Goal: Browse casually: Explore the website without a specific task or goal

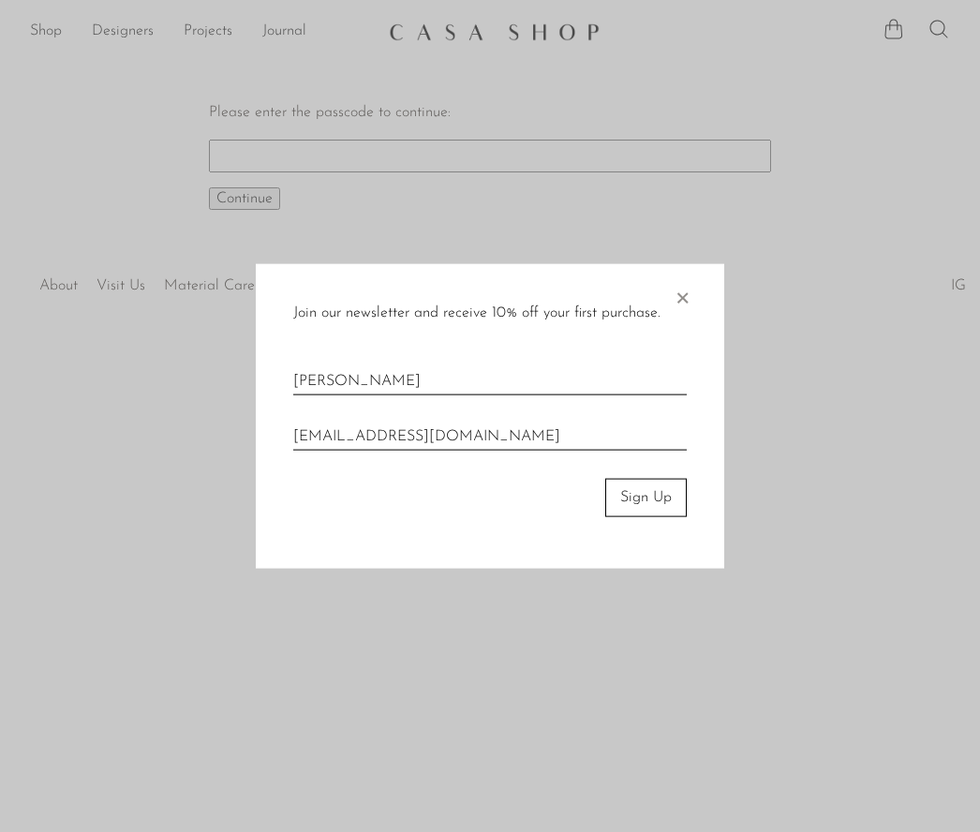
click at [682, 292] on span "×" at bounding box center [682, 294] width 19 height 60
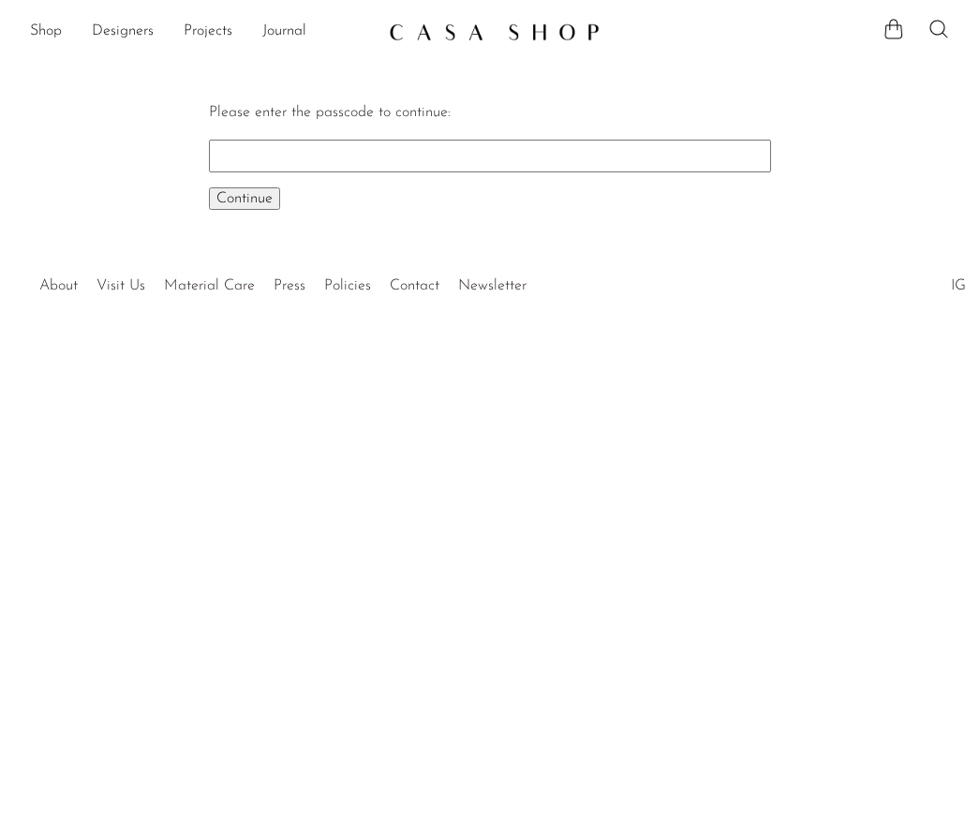
click at [53, 25] on link "Shop" at bounding box center [46, 32] width 32 height 24
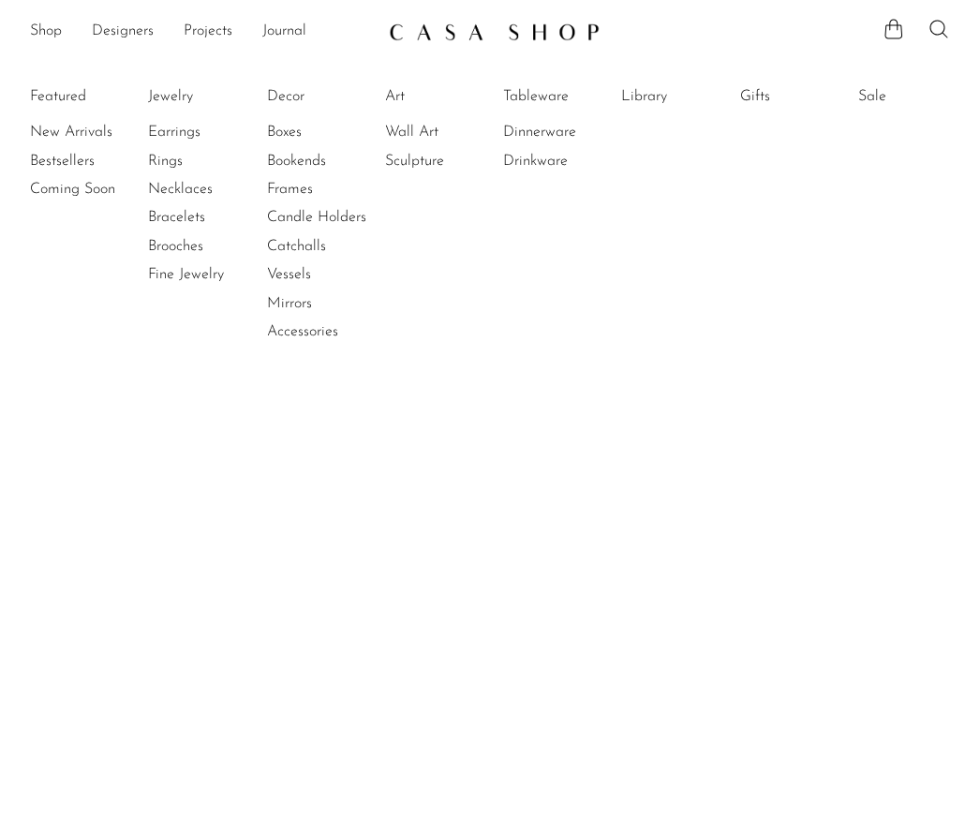
click at [88, 129] on link "New Arrivals" at bounding box center [100, 132] width 141 height 21
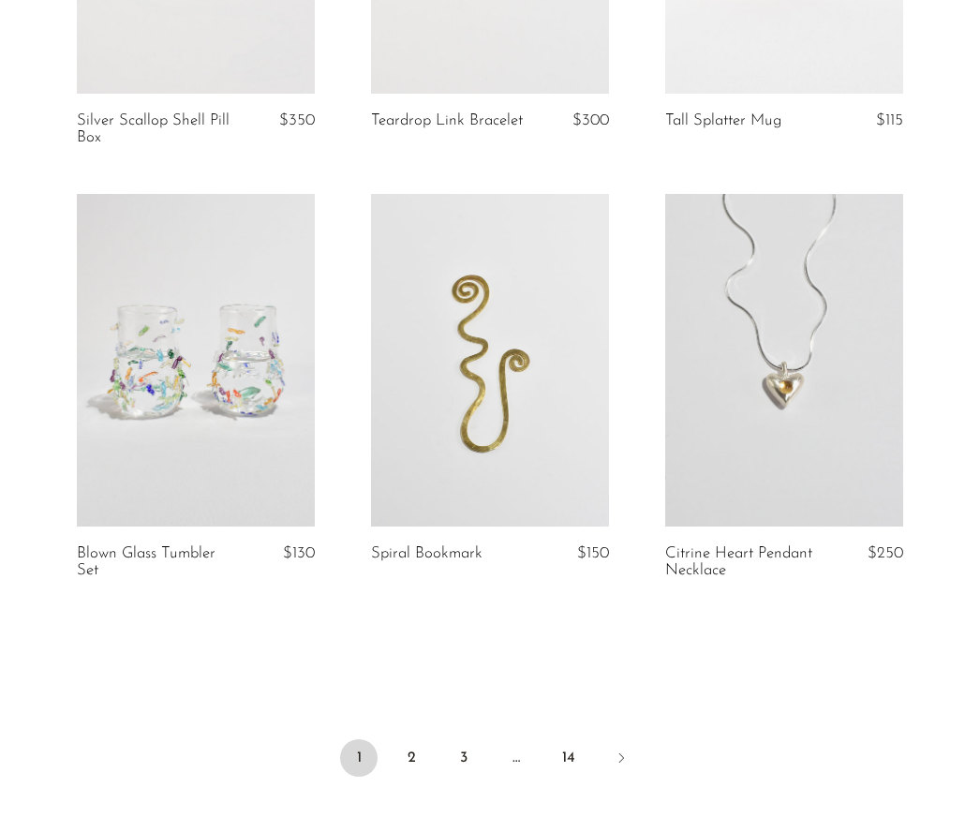
scroll to position [4777, 0]
click at [418, 739] on link "2" at bounding box center [411, 757] width 37 height 37
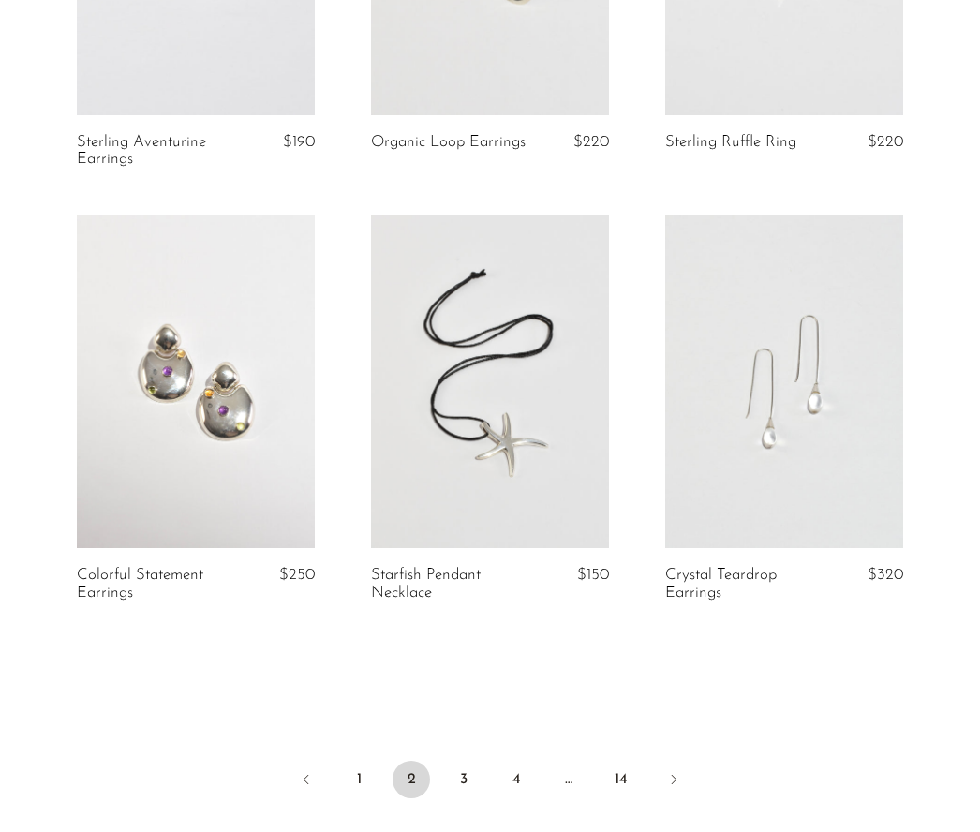
scroll to position [4745, 0]
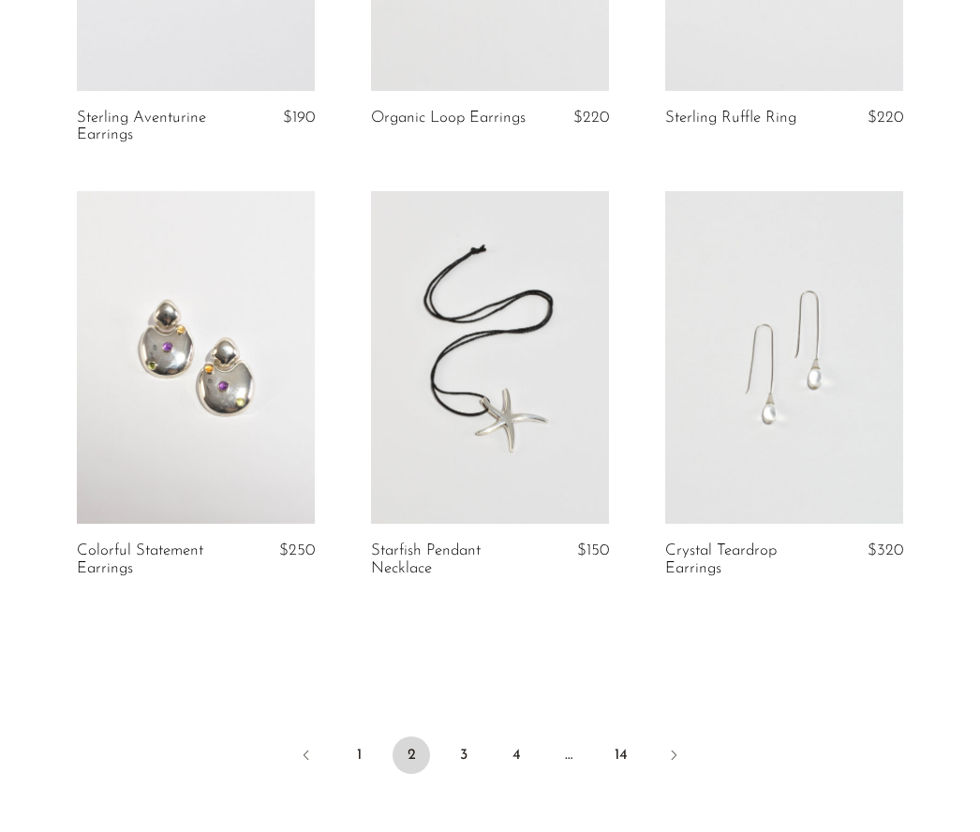
click at [468, 753] on link "3" at bounding box center [463, 755] width 37 height 37
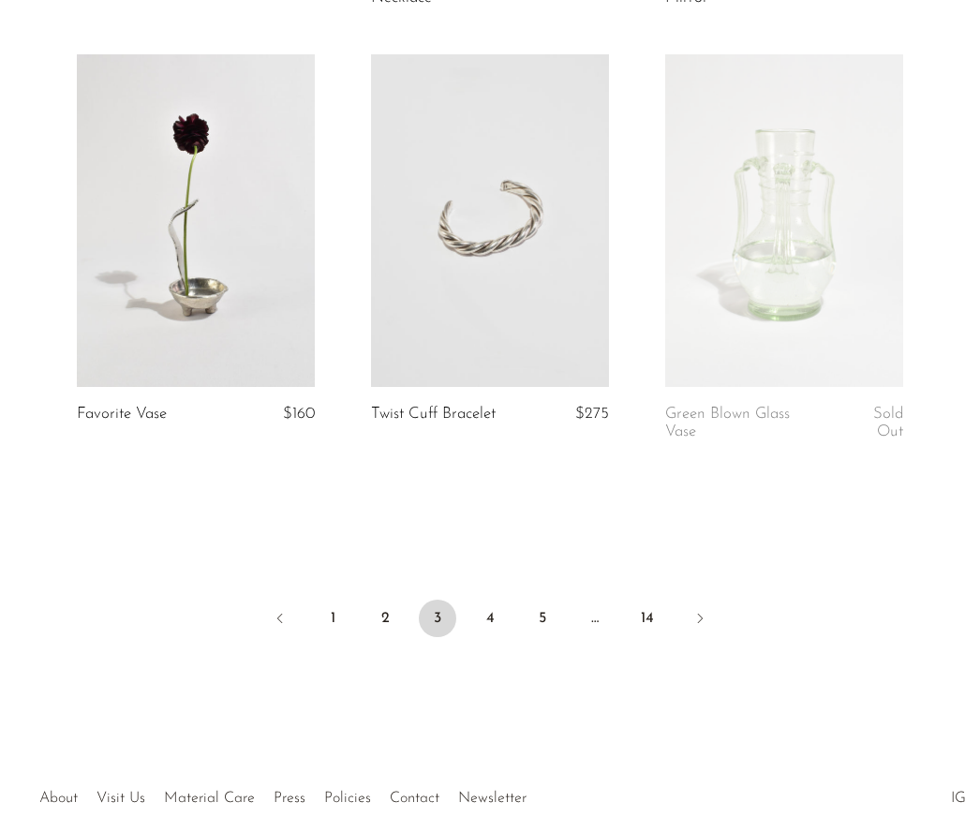
scroll to position [4845, 0]
click at [502, 615] on link "4" at bounding box center [489, 621] width 37 height 37
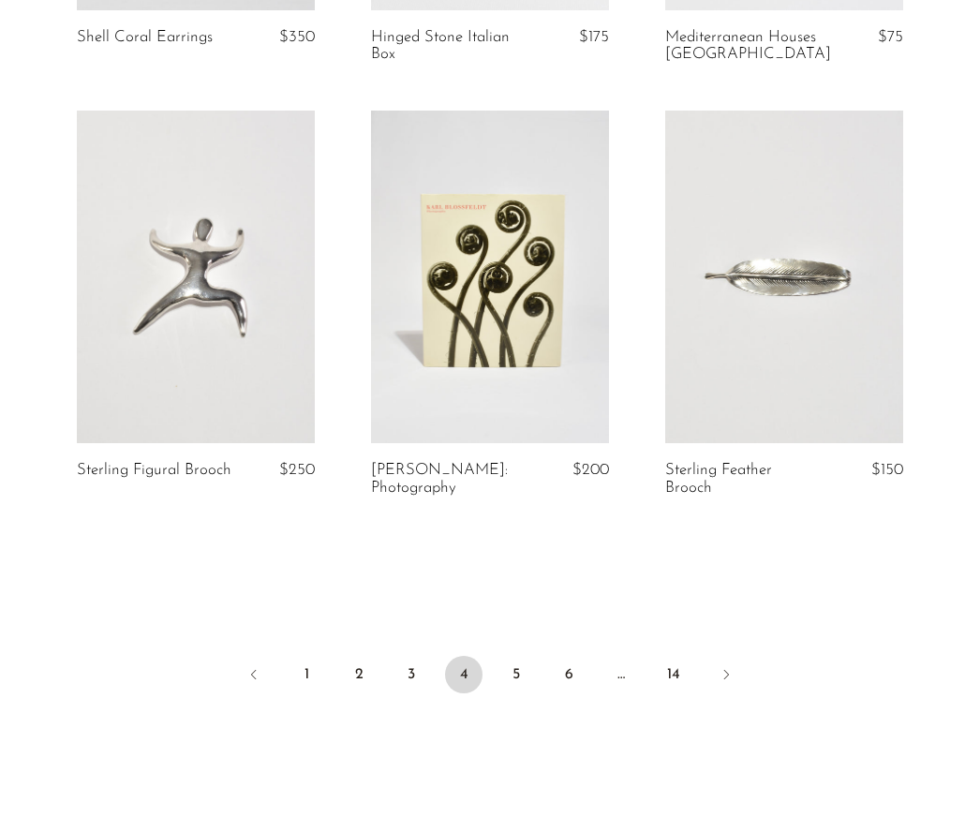
scroll to position [4830, 0]
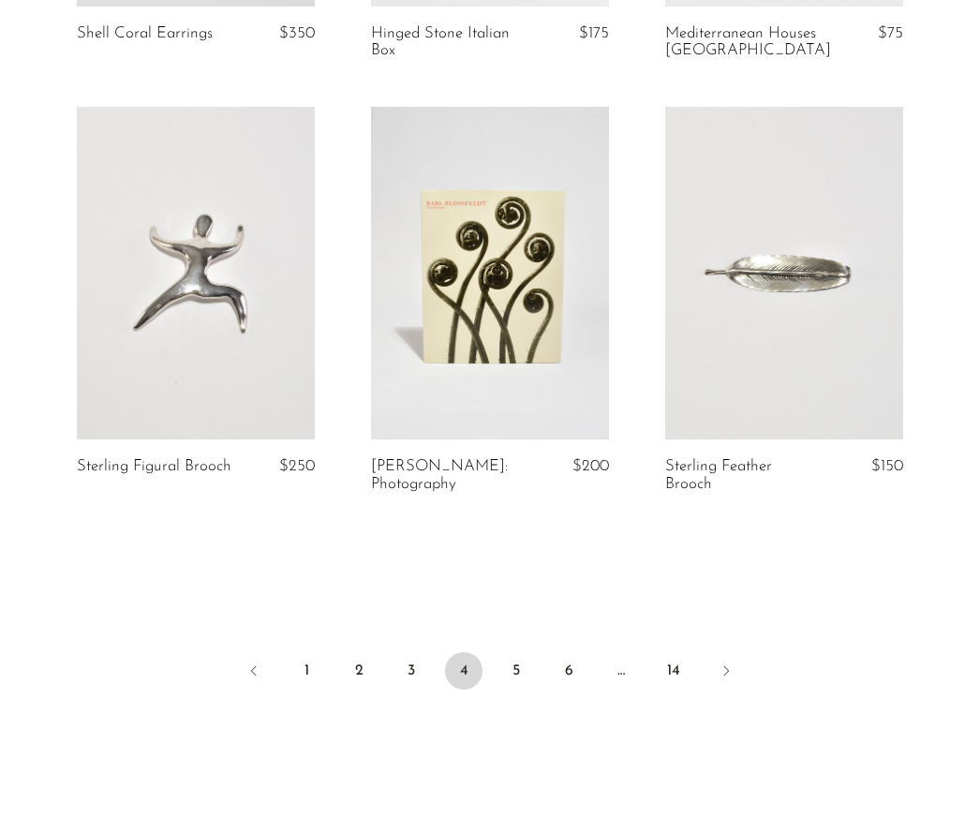
click at [533, 657] on link "5" at bounding box center [516, 670] width 37 height 37
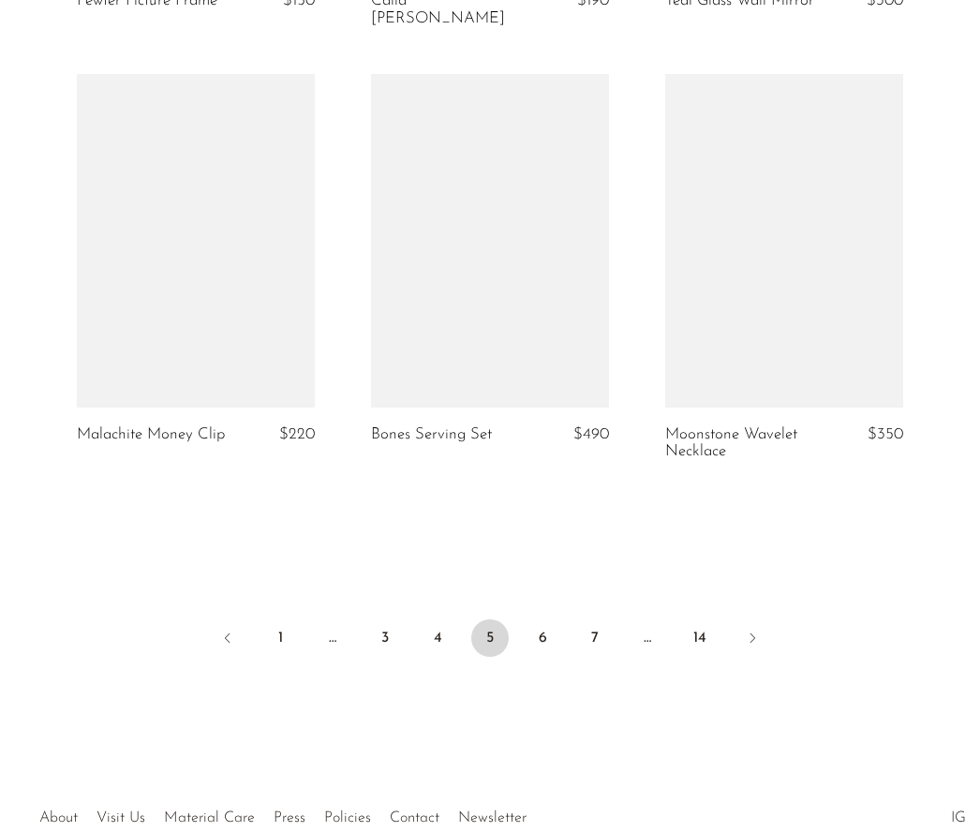
scroll to position [4878, 0]
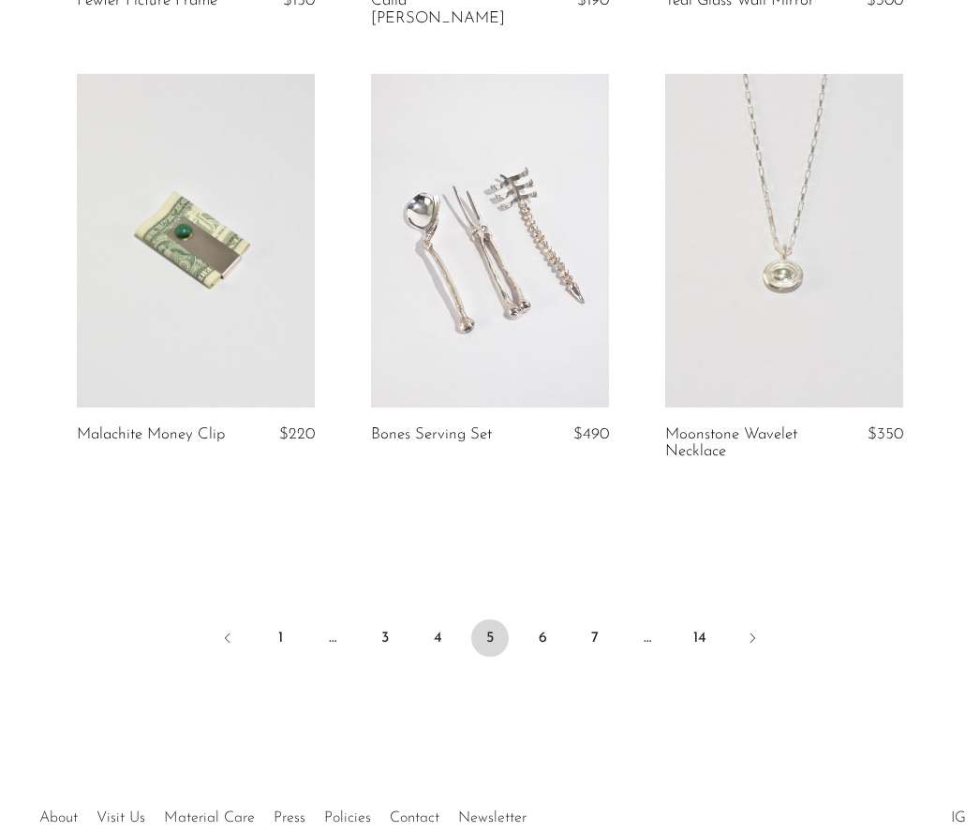
click at [559, 620] on link "6" at bounding box center [542, 638] width 37 height 37
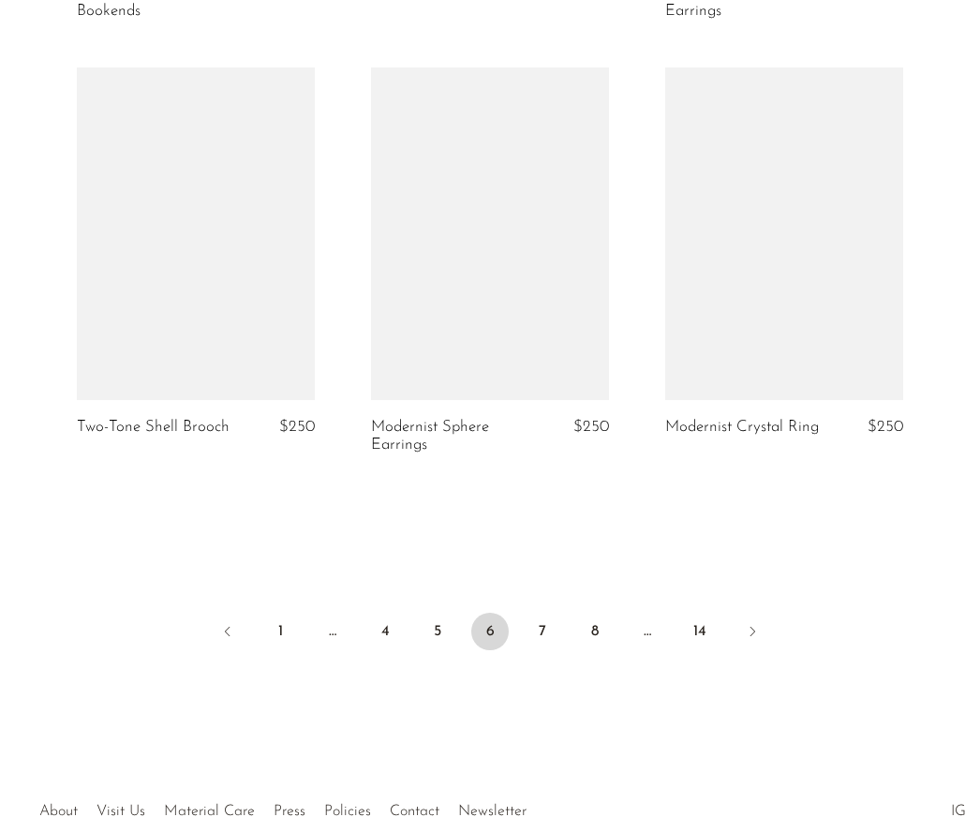
scroll to position [4872, 0]
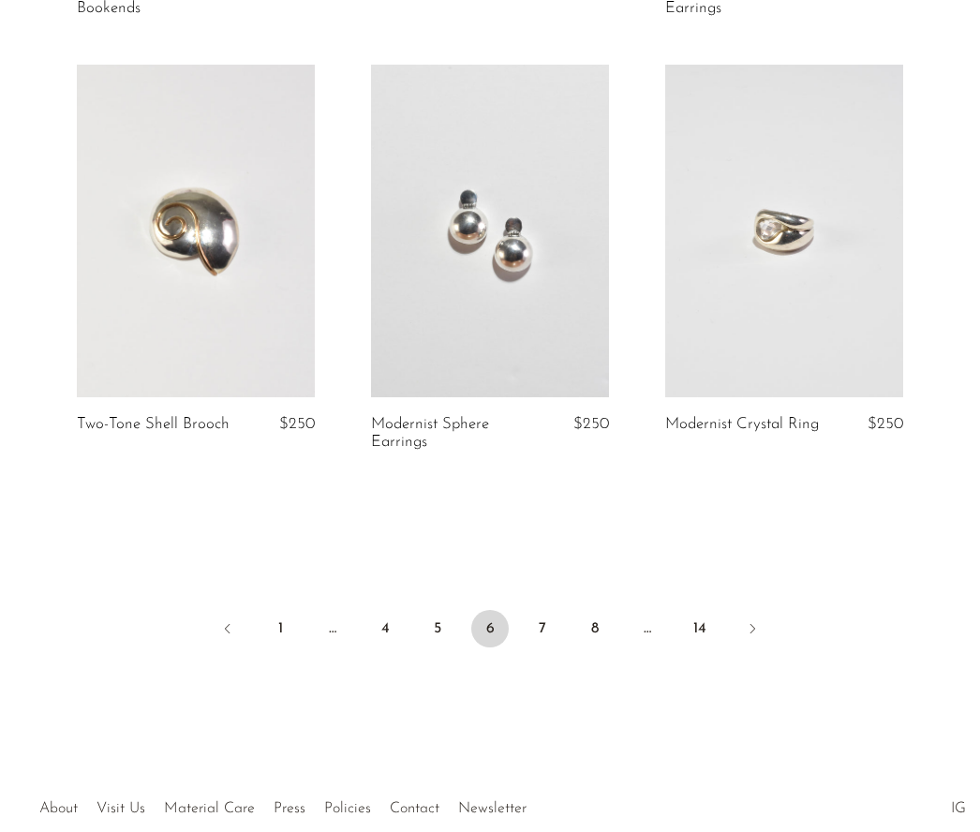
click at [557, 624] on link "7" at bounding box center [542, 628] width 37 height 37
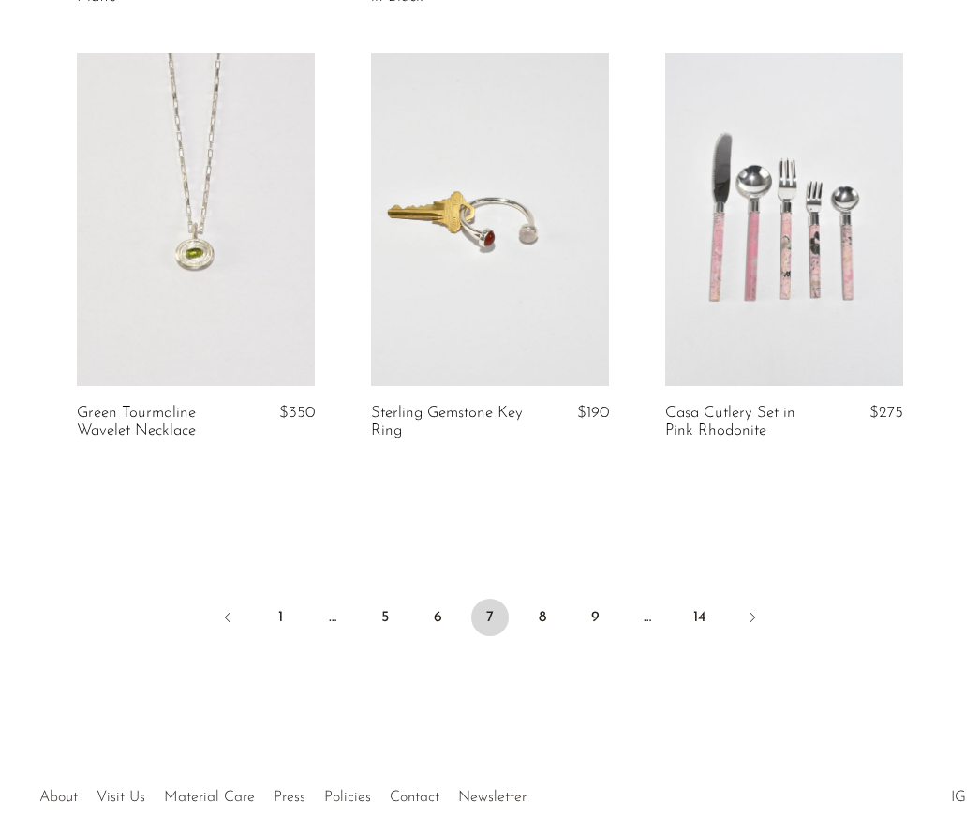
scroll to position [4878, 0]
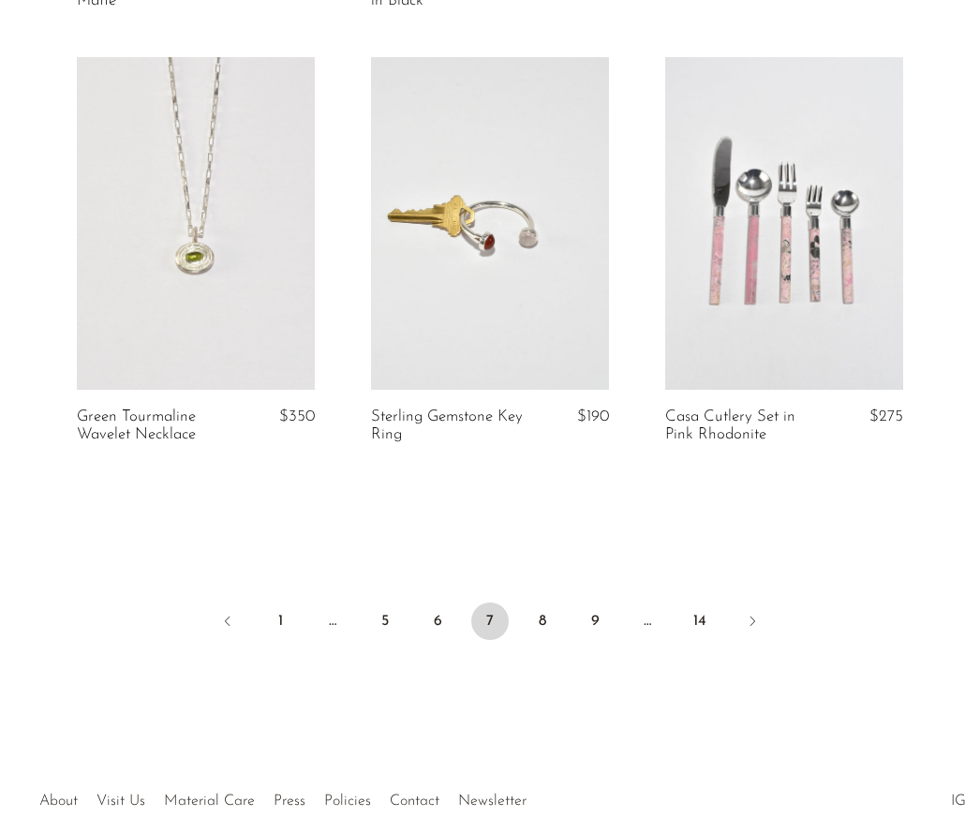
click at [549, 618] on link "8" at bounding box center [542, 621] width 37 height 37
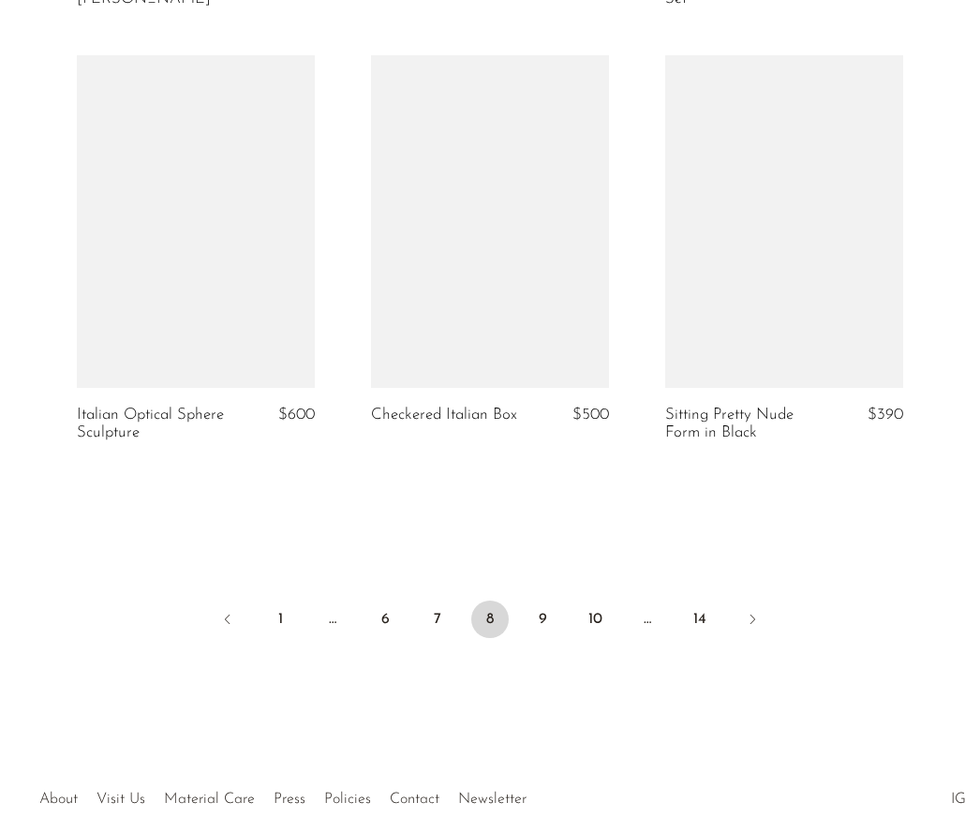
scroll to position [4878, 0]
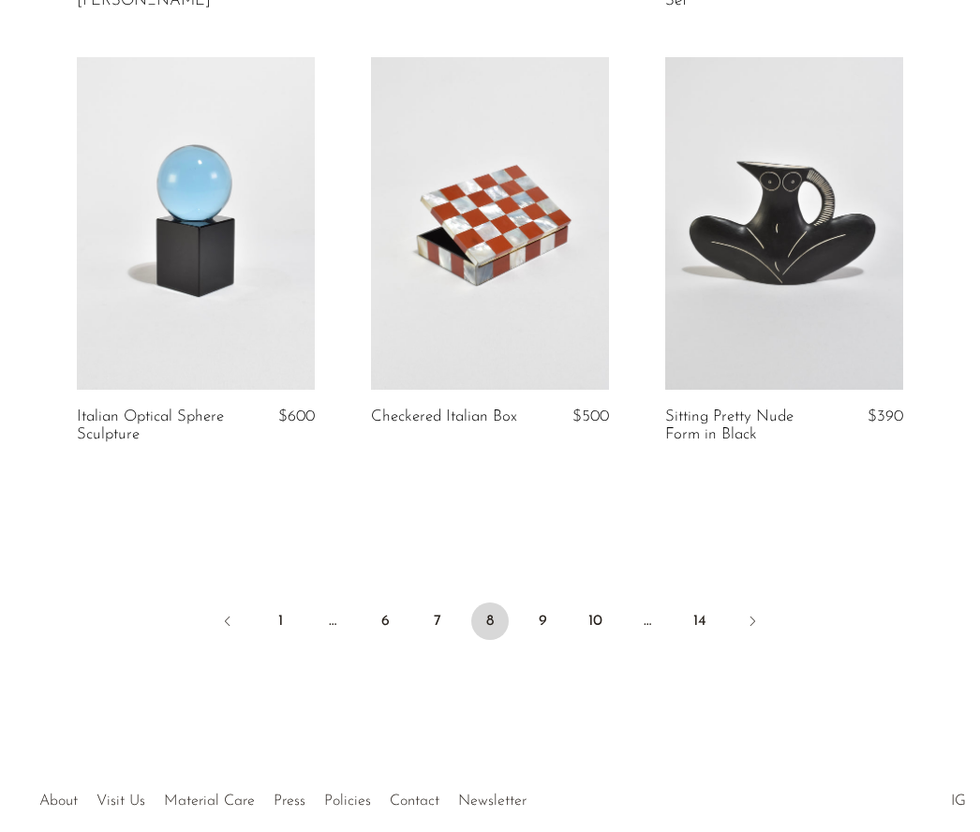
click at [555, 616] on link "9" at bounding box center [542, 621] width 37 height 37
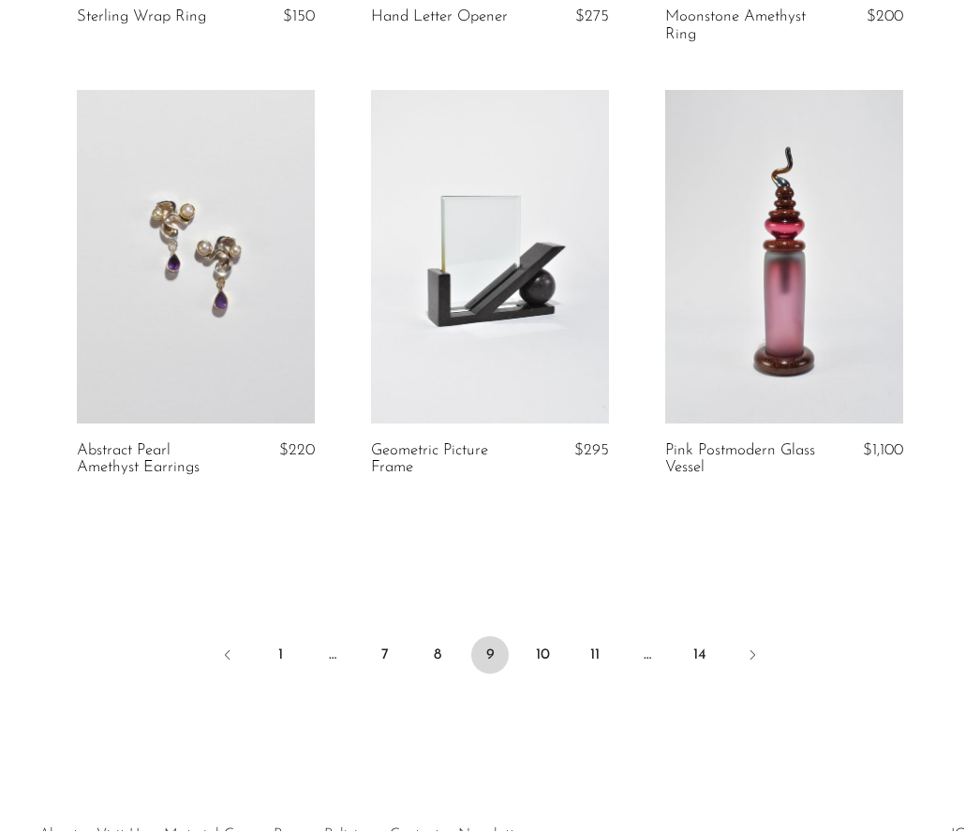
scroll to position [4828, 0]
click at [559, 637] on link "10" at bounding box center [542, 655] width 37 height 37
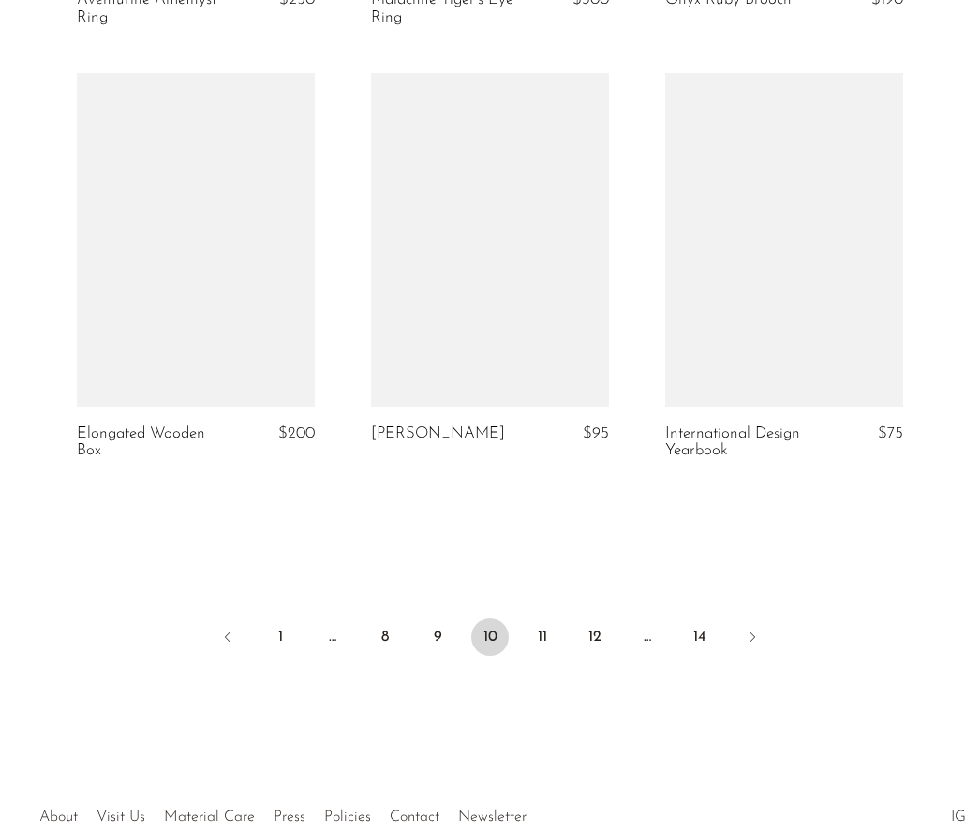
scroll to position [4878, 0]
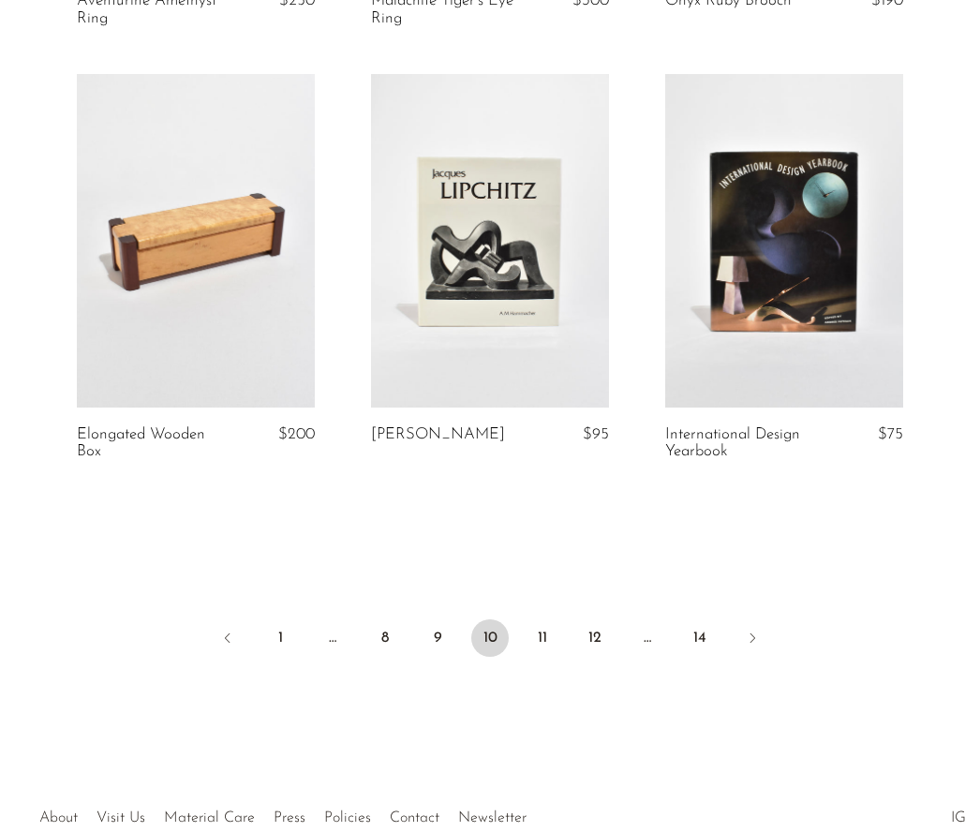
click at [557, 620] on link "11" at bounding box center [542, 638] width 37 height 37
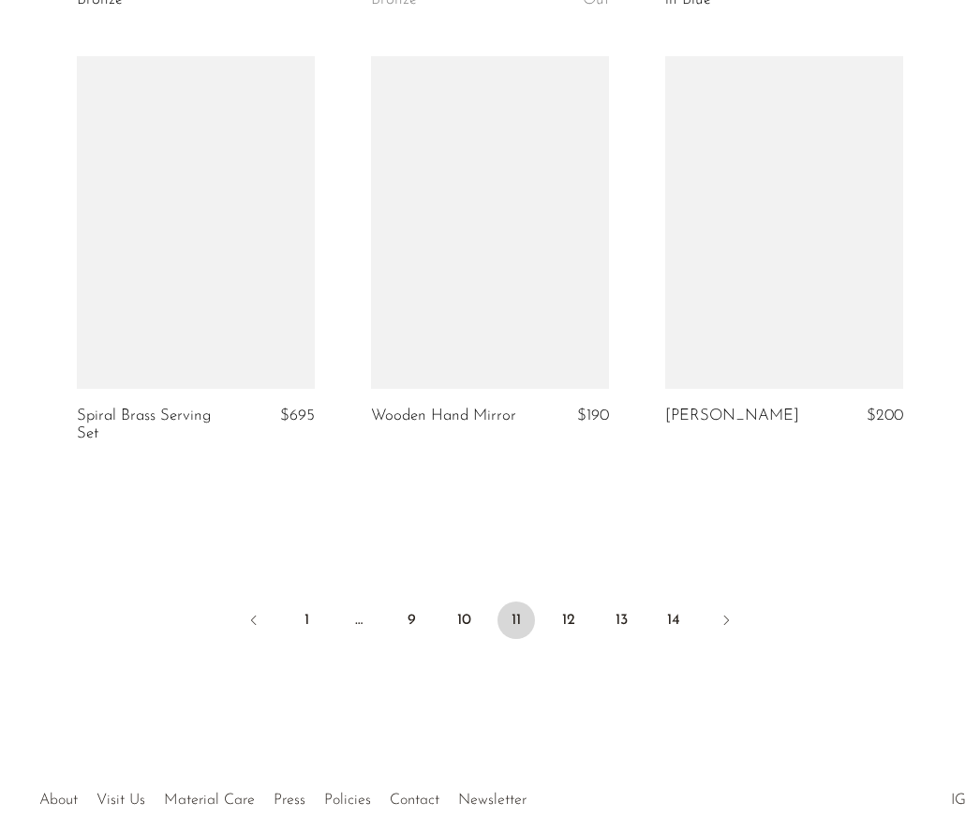
scroll to position [4878, 0]
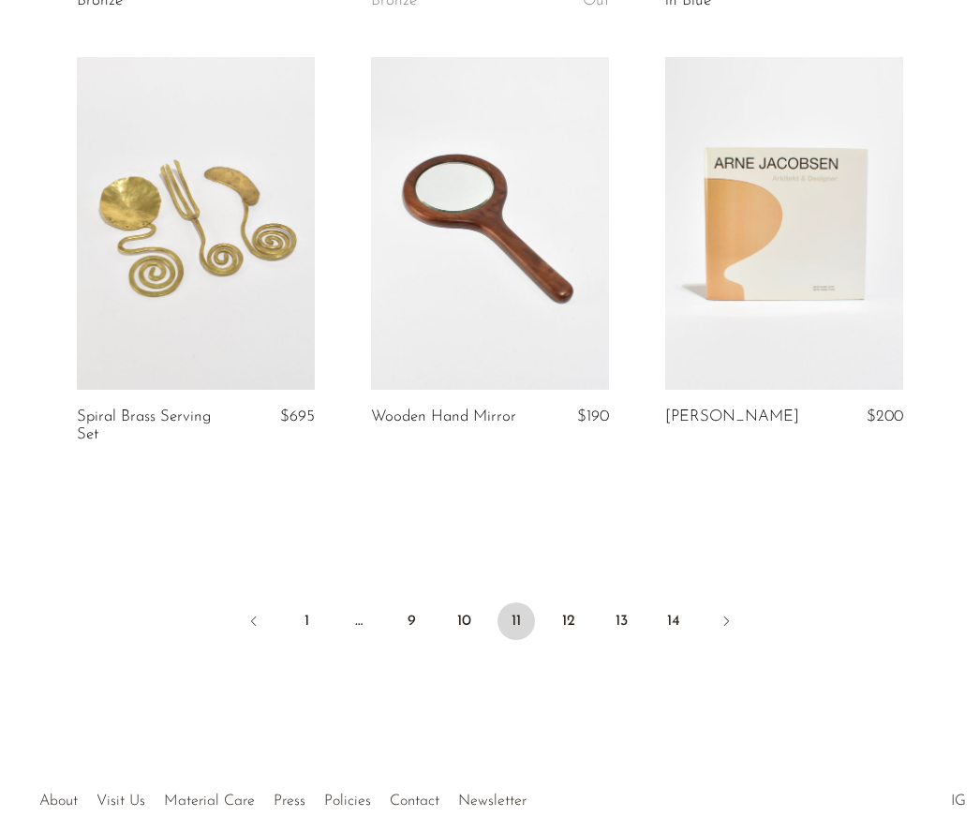
click at [573, 622] on link "12" at bounding box center [568, 621] width 37 height 37
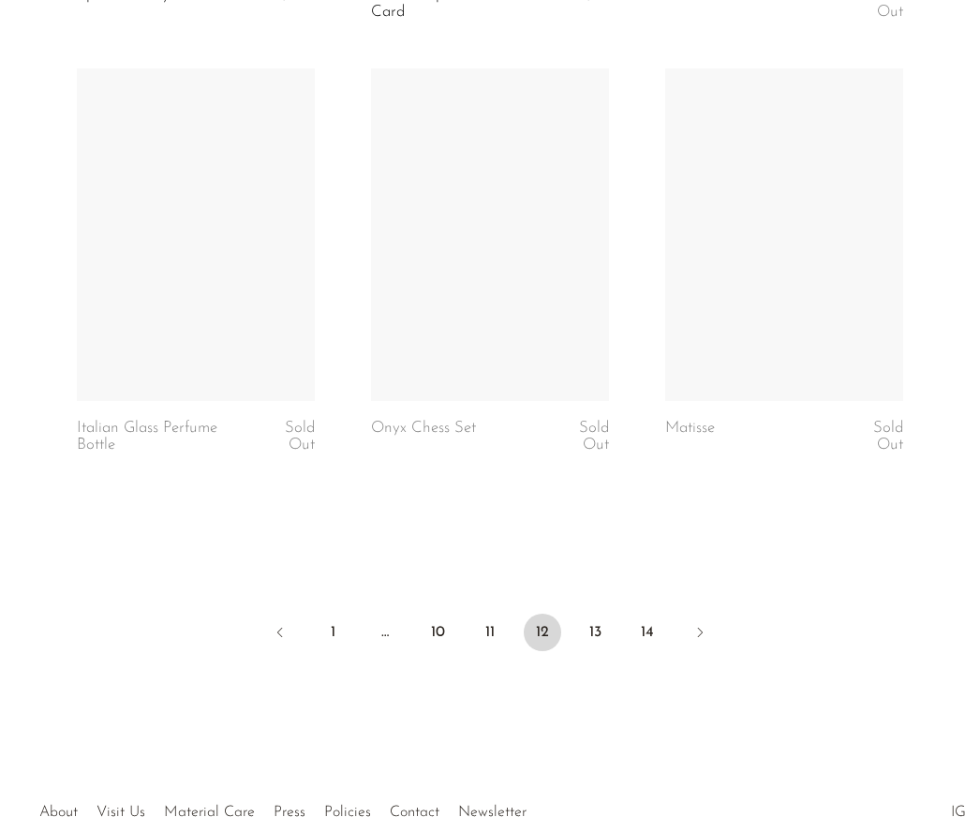
scroll to position [4895, 0]
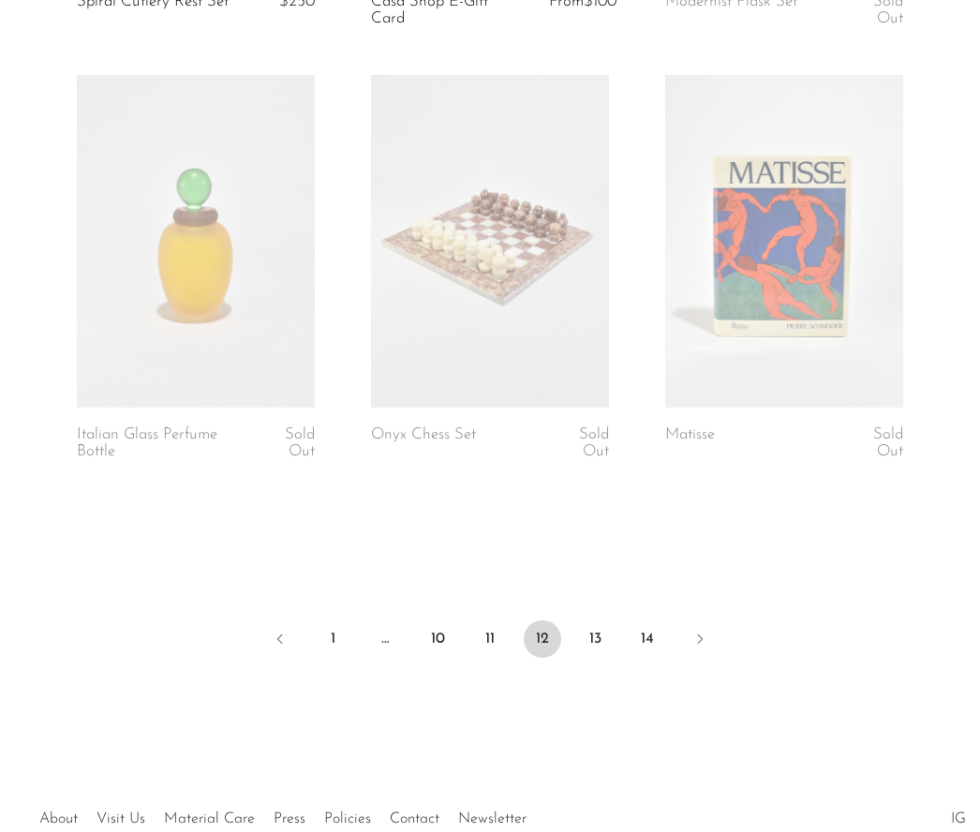
click at [601, 625] on link "13" at bounding box center [594, 639] width 37 height 37
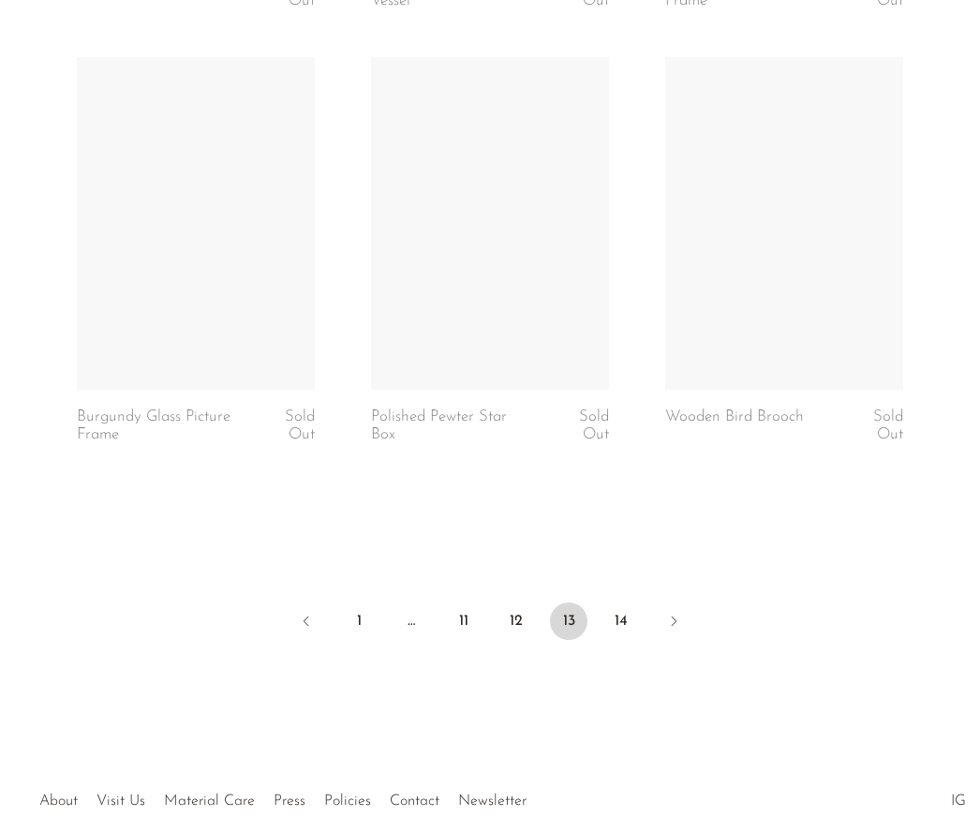
scroll to position [4878, 0]
